Goal: Task Accomplishment & Management: Manage account settings

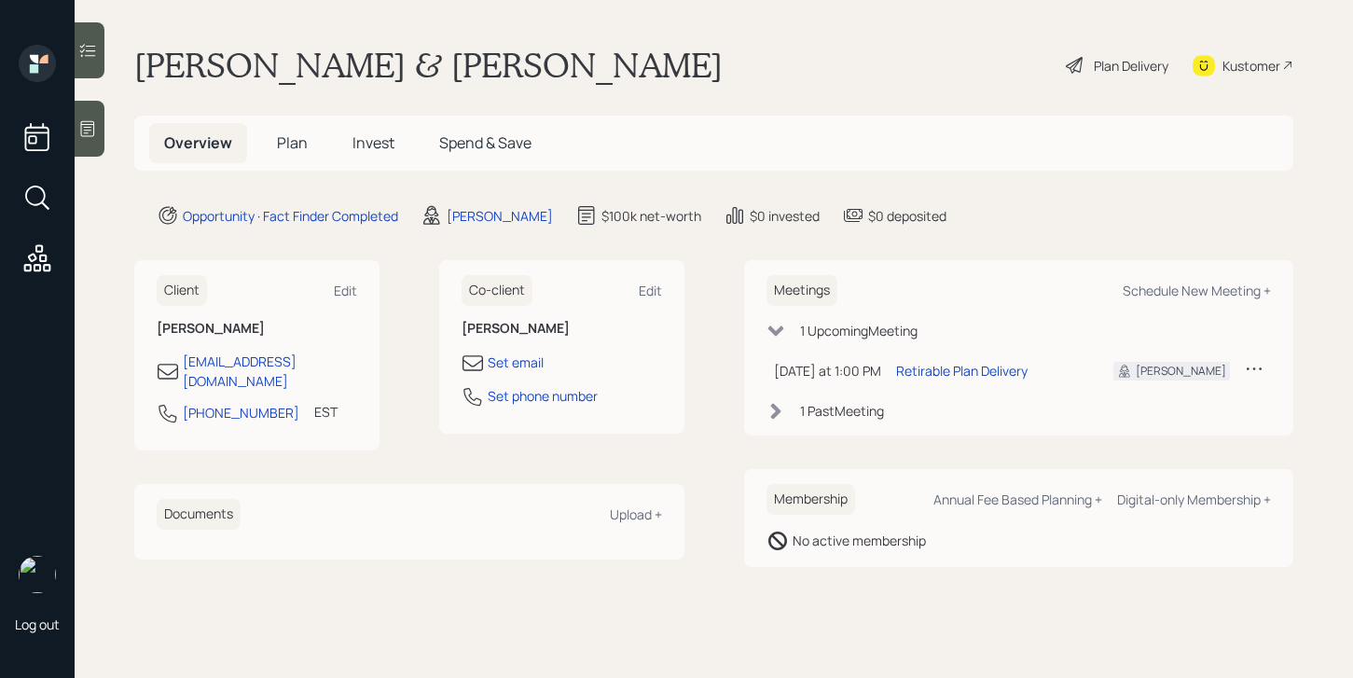
click at [884, 332] on div "1 Upcoming Meeting" at bounding box center [858, 331] width 117 height 20
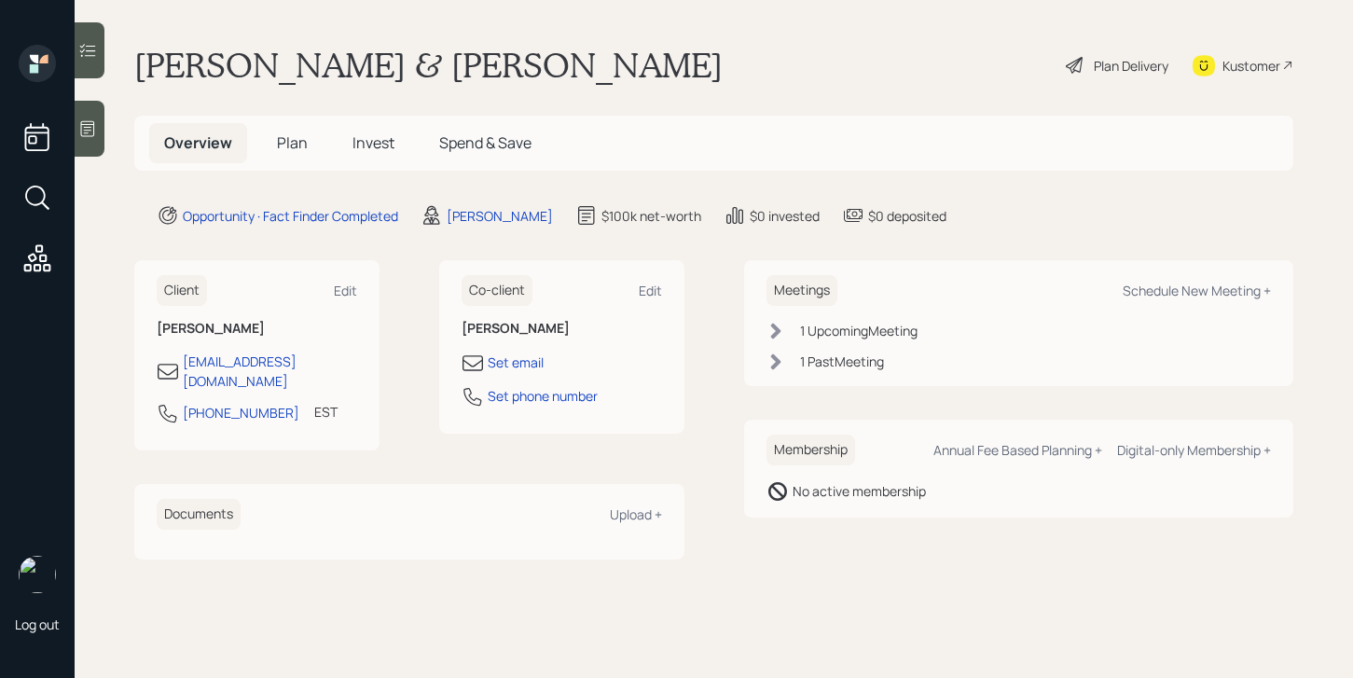
click at [884, 332] on div "1 Upcoming Meeting" at bounding box center [858, 331] width 117 height 20
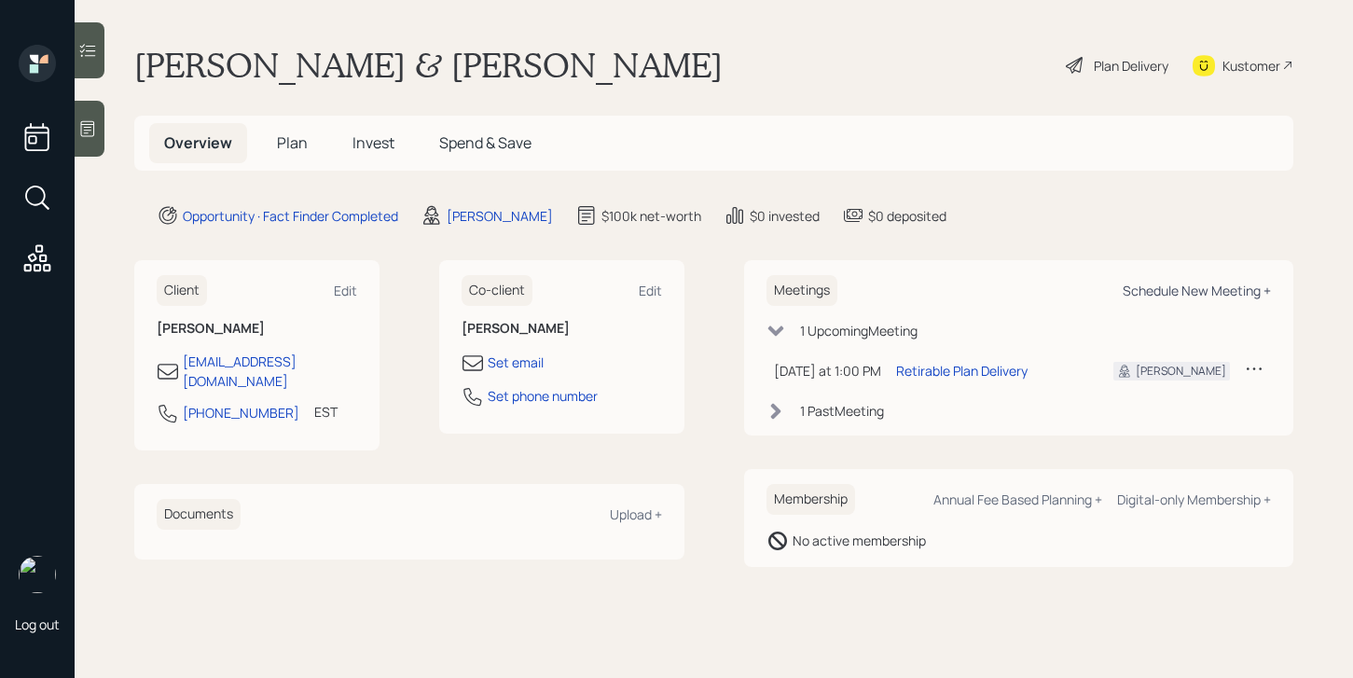
click at [1175, 297] on div "Schedule New Meeting +" at bounding box center [1196, 291] width 148 height 18
select select "b1d8ea90-abcc-42aa-86cc-4f33a132aacc"
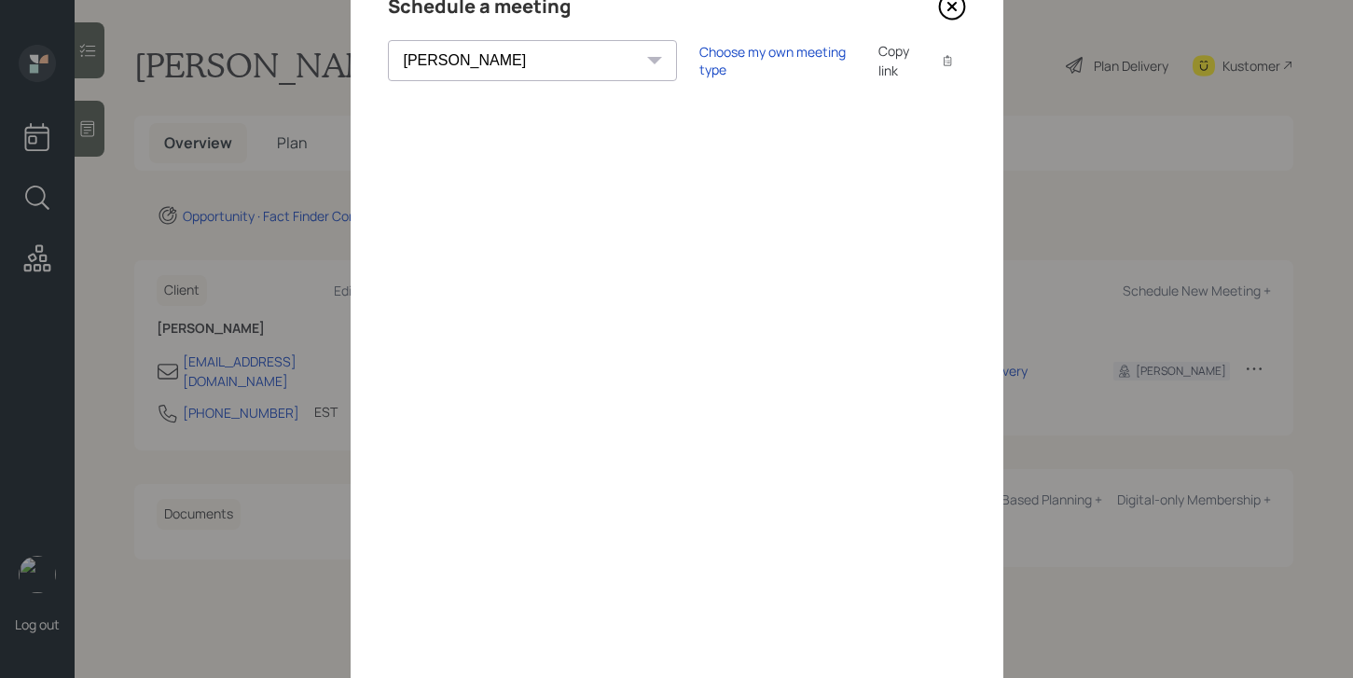
scroll to position [90, 0]
click at [955, 6] on icon at bounding box center [952, 8] width 28 height 28
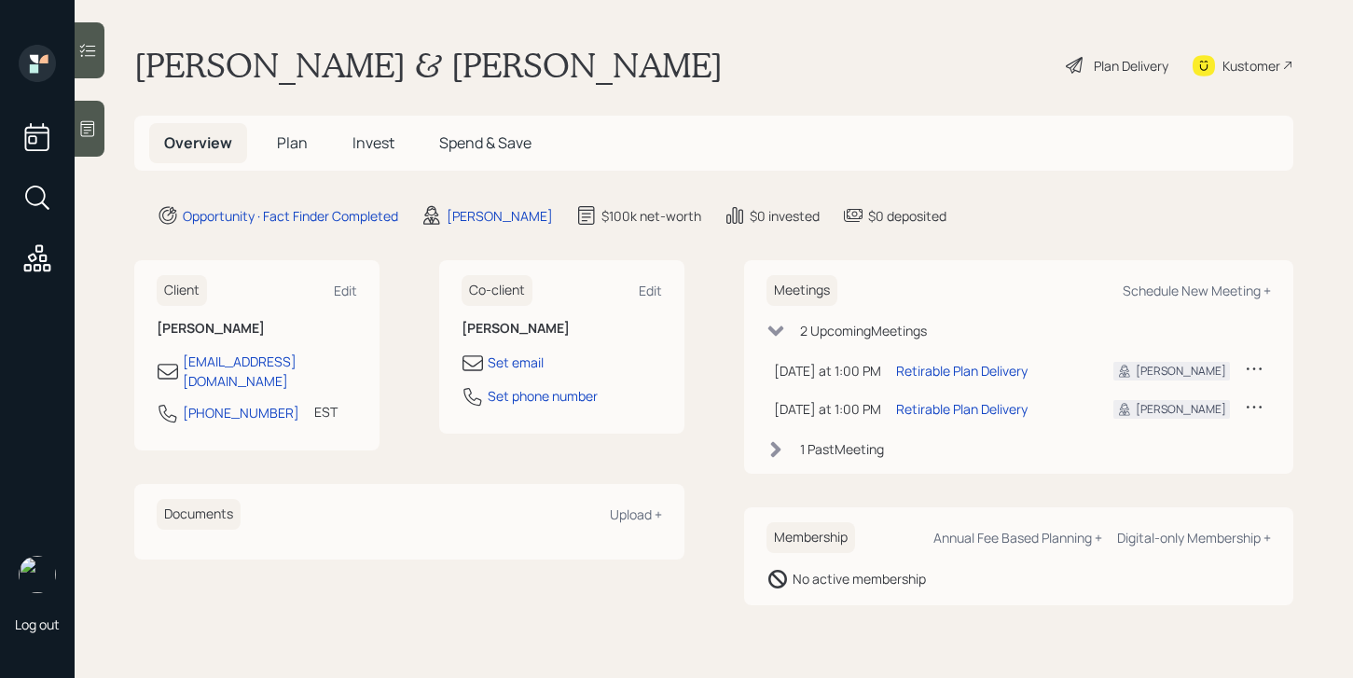
click at [1247, 406] on icon at bounding box center [1254, 406] width 19 height 19
click at [1262, 368] on icon at bounding box center [1254, 368] width 19 height 19
click at [1041, 439] on div "1 Past Meeting" at bounding box center [1018, 449] width 505 height 20
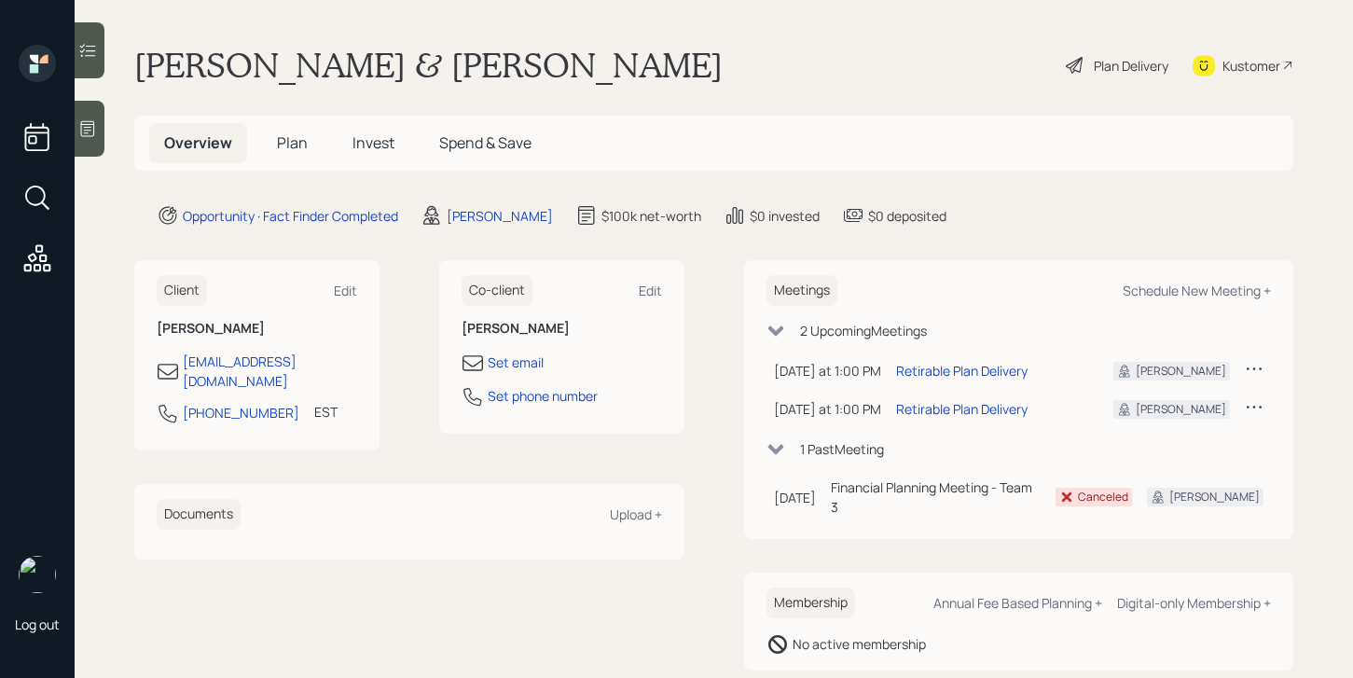
click at [768, 453] on icon at bounding box center [775, 449] width 19 height 19
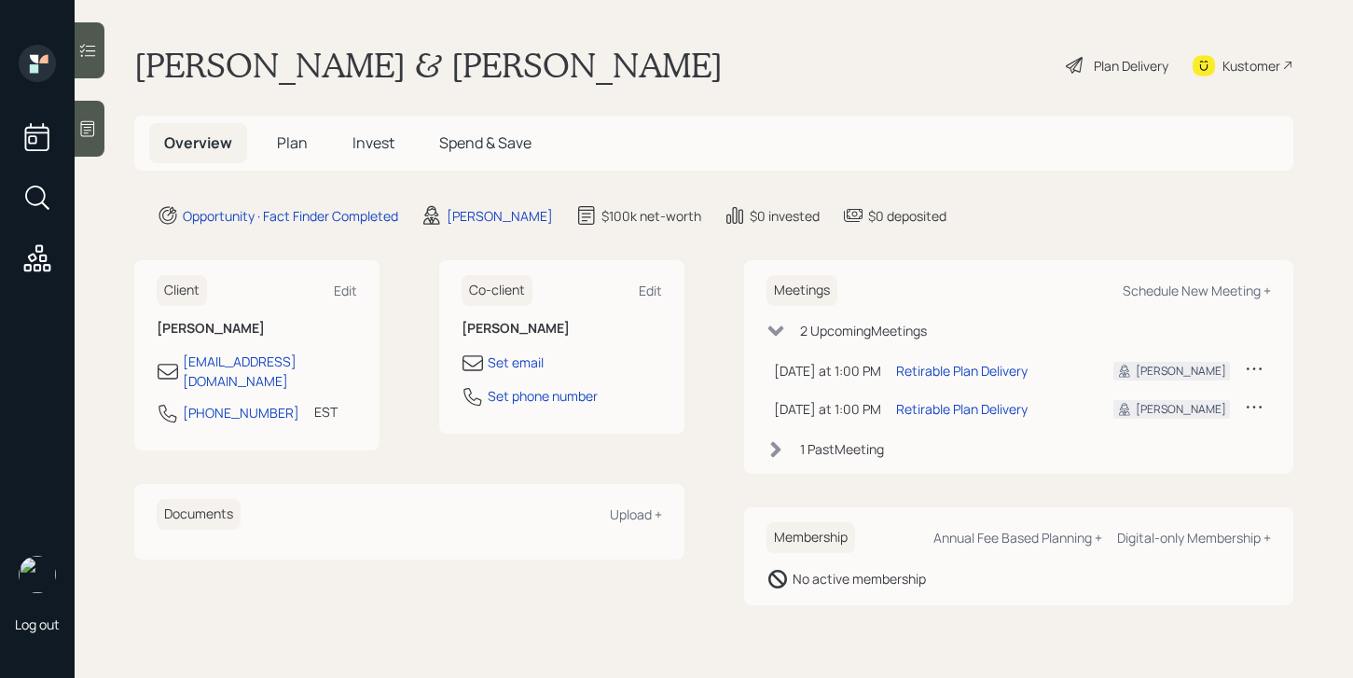
click at [1248, 406] on icon at bounding box center [1254, 406] width 19 height 19
click at [1166, 460] on div "Cancel" at bounding box center [1196, 460] width 134 height 18
click at [778, 337] on icon at bounding box center [775, 331] width 19 height 19
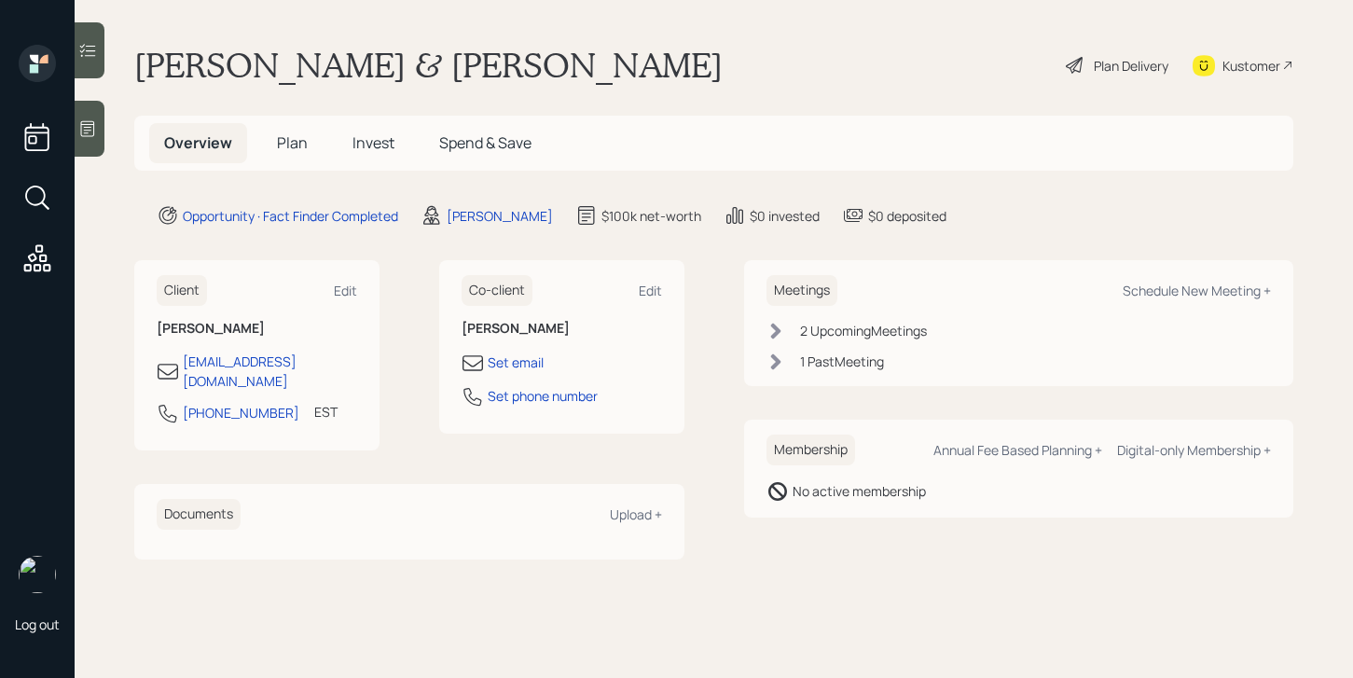
click at [84, 143] on div at bounding box center [90, 129] width 30 height 56
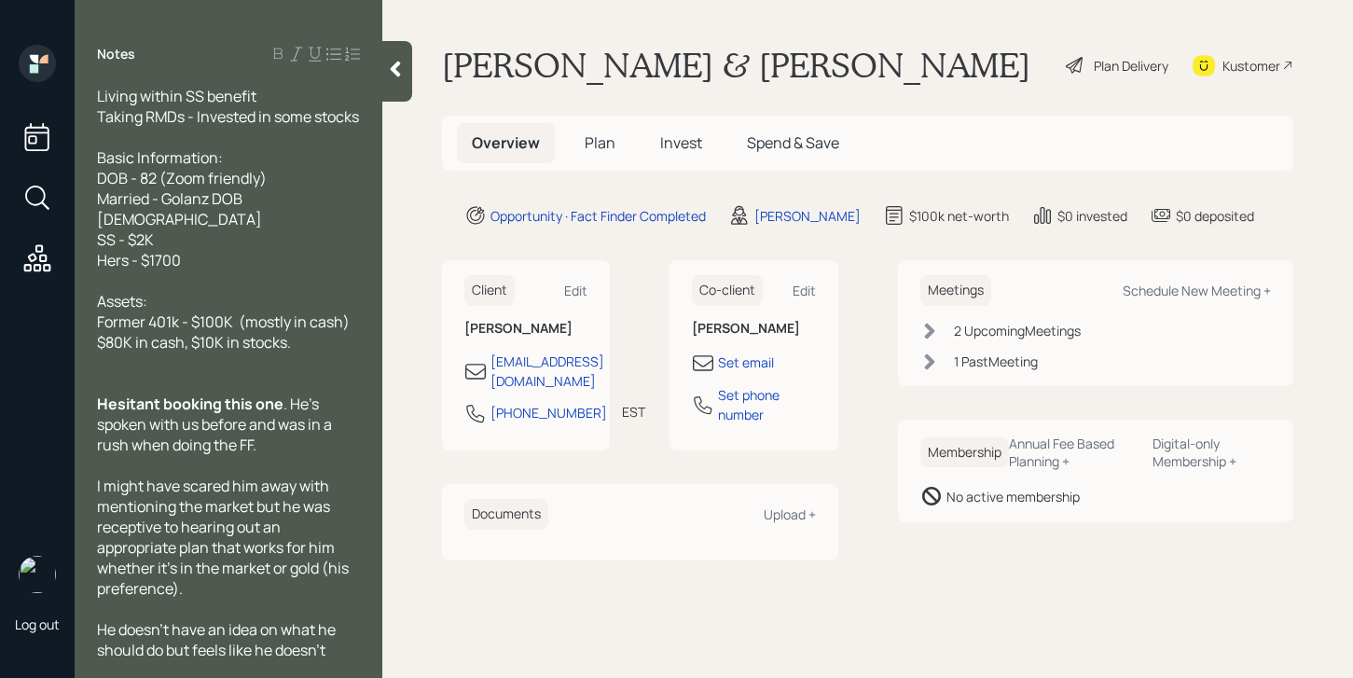
click at [388, 76] on icon at bounding box center [395, 69] width 19 height 19
